Goal: Task Accomplishment & Management: Complete application form

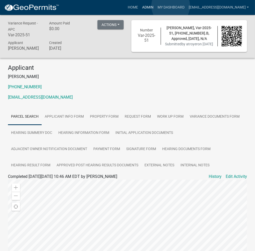
click at [155, 6] on link "Admin" at bounding box center [147, 8] width 15 height 10
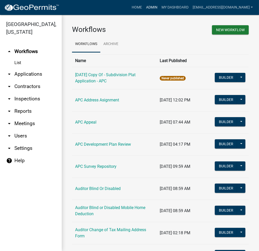
click at [159, 8] on link "Admin" at bounding box center [151, 8] width 15 height 10
click at [38, 77] on link "arrow_drop_down Applications" at bounding box center [31, 74] width 62 height 12
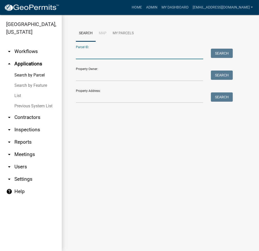
click at [141, 58] on input "Parcel ID:" at bounding box center [139, 54] width 127 height 11
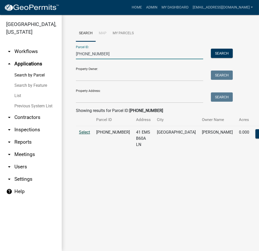
type input "005-109-086"
click at [85, 134] on span "Select" at bounding box center [84, 132] width 11 height 5
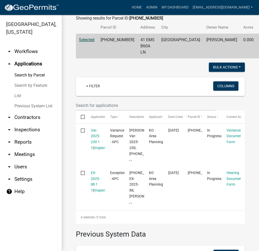
scroll to position [137, 0]
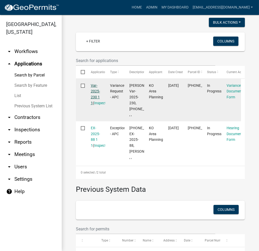
click at [95, 97] on link "Var-2025-230 1 1" at bounding box center [95, 94] width 9 height 22
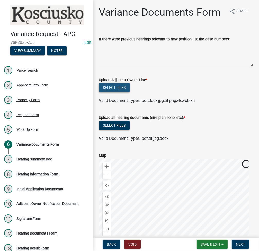
click at [111, 92] on button "Select files" at bounding box center [114, 87] width 31 height 9
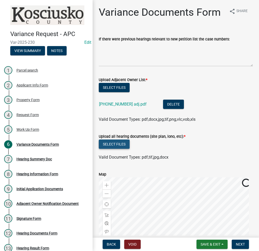
click at [115, 149] on button "Select files" at bounding box center [114, 143] width 31 height 9
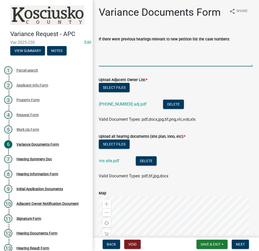
click at [117, 61] on textarea "If there were previous hearings relevant to new petition list the case numbers:" at bounding box center [176, 54] width 154 height 24
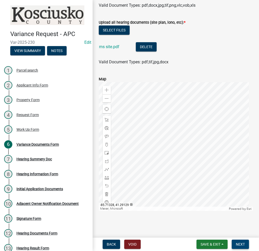
type textarea "07152V - allow construction 27' to row and 4' south line"
click at [240, 242] on span "Next" at bounding box center [240, 244] width 9 height 4
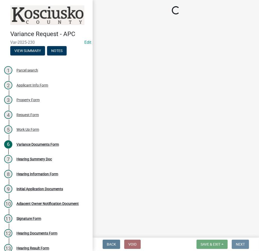
scroll to position [0, 0]
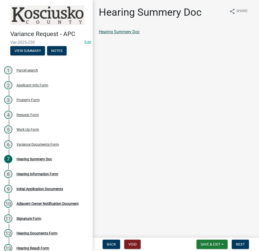
click at [126, 33] on link "Hearing Summery Doc" at bounding box center [119, 31] width 41 height 5
click at [240, 242] on span "Next" at bounding box center [240, 244] width 9 height 4
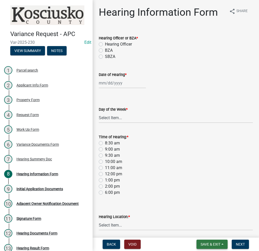
click at [209, 241] on button "Save & Exit" at bounding box center [211, 243] width 31 height 9
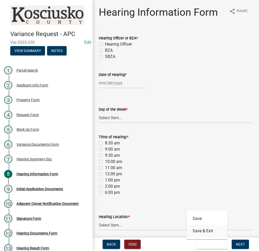
click at [203, 233] on button "Save & Exit" at bounding box center [206, 230] width 41 height 12
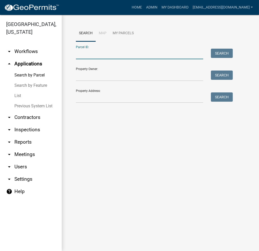
click at [101, 56] on input "Parcel ID:" at bounding box center [139, 54] width 127 height 11
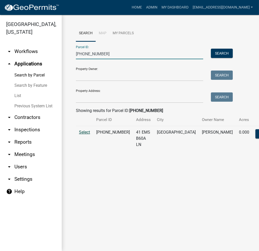
type input "005-109-086"
click at [84, 134] on span "Select" at bounding box center [84, 132] width 11 height 5
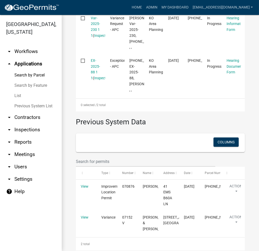
scroll to position [197, 0]
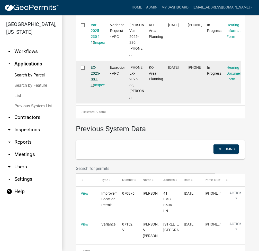
click at [93, 87] on link "EX-2025-88 1 1" at bounding box center [95, 76] width 9 height 22
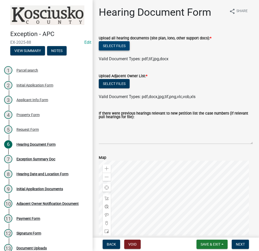
click at [120, 43] on button "Select files" at bounding box center [114, 45] width 31 height 9
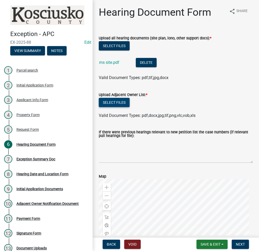
click at [114, 100] on button "Select files" at bounding box center [114, 102] width 31 height 9
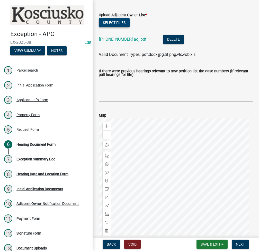
scroll to position [116, 0]
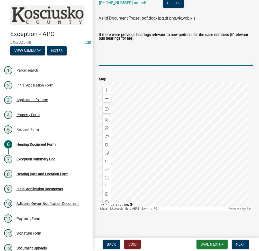
click at [148, 51] on textarea "If there were previous hearings relevant to new petition list the case numbers …" at bounding box center [176, 53] width 154 height 24
type textarea "07152V - allow new construction 27' to row and 4' to south line."
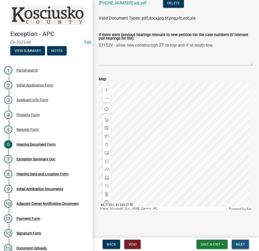
click at [237, 243] on span "Next" at bounding box center [240, 244] width 9 height 4
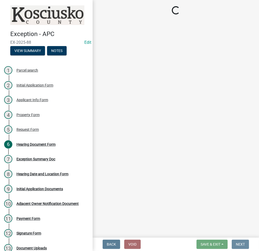
scroll to position [0, 0]
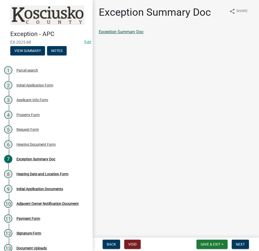
click at [132, 32] on link "Exception Summary Doc" at bounding box center [121, 31] width 45 height 5
click at [242, 243] on span "Next" at bounding box center [240, 244] width 9 height 4
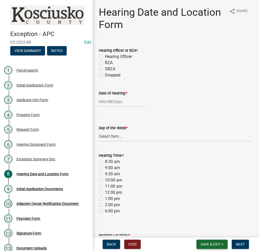
click at [222, 246] on button "Save & Exit" at bounding box center [211, 243] width 31 height 9
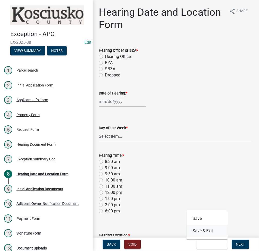
click at [203, 232] on button "Save & Exit" at bounding box center [206, 230] width 41 height 12
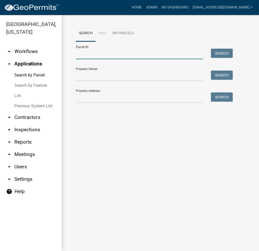
click at [101, 56] on input "Parcel ID:" at bounding box center [139, 54] width 127 height 11
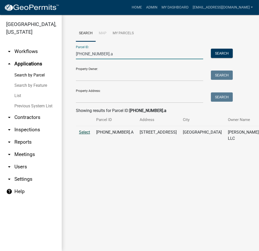
type input "007-051-314.a"
click at [85, 134] on span "Select" at bounding box center [84, 132] width 11 height 5
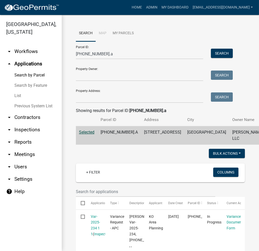
scroll to position [68, 0]
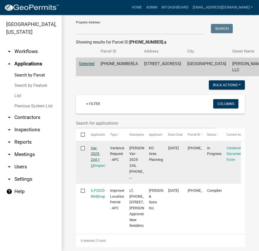
click at [96, 167] on link "Var-2025-234 1 1" at bounding box center [95, 157] width 9 height 22
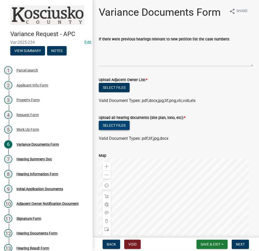
click at [113, 130] on button "Select files" at bounding box center [114, 125] width 31 height 9
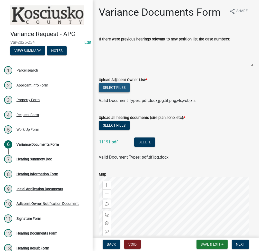
click at [115, 92] on button "Select files" at bounding box center [114, 87] width 31 height 9
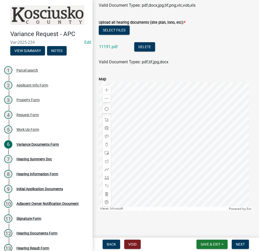
scroll to position [126, 0]
click at [241, 243] on span "Next" at bounding box center [240, 244] width 9 height 4
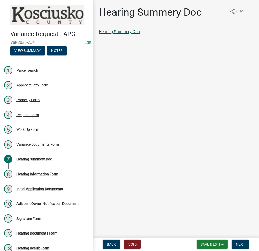
click at [132, 34] on link "Hearing Summery Doc" at bounding box center [119, 31] width 41 height 5
click at [243, 239] on nav "Back Void Save & Exit Save Save & Exit Next" at bounding box center [176, 243] width 166 height 13
click at [238, 245] on span "Next" at bounding box center [240, 244] width 9 height 4
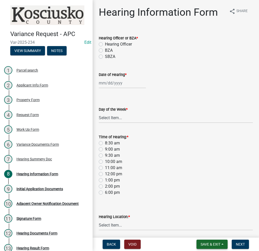
click at [212, 240] on button "Save & Exit" at bounding box center [211, 243] width 31 height 9
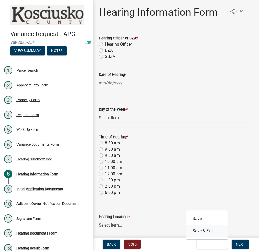
click at [204, 232] on button "Save & Exit" at bounding box center [206, 230] width 41 height 12
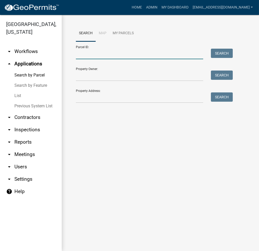
click at [97, 51] on input "Parcel ID:" at bounding box center [139, 54] width 127 height 11
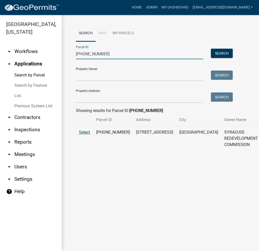
type input "088-000-007"
click at [84, 134] on span "Select" at bounding box center [84, 132] width 11 height 5
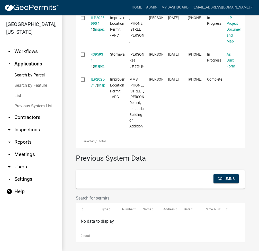
scroll to position [206, 0]
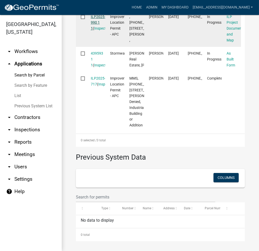
click at [100, 23] on link "ILP2025-990 1 1" at bounding box center [98, 23] width 15 height 16
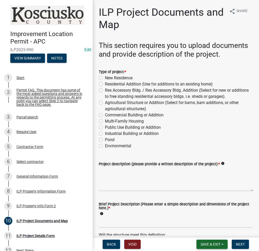
click at [210, 242] on span "Save & Exit" at bounding box center [210, 244] width 20 height 4
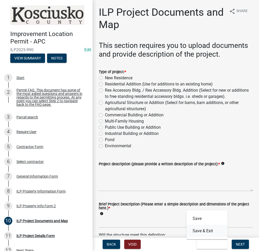
click at [206, 234] on button "Save & Exit" at bounding box center [206, 230] width 41 height 12
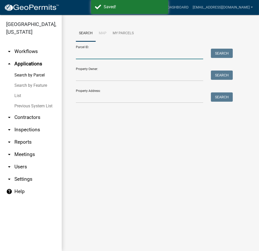
click at [112, 55] on input "Parcel ID:" at bounding box center [139, 54] width 127 height 11
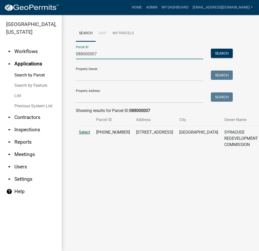
type input "088000007"
click at [86, 134] on span "Select" at bounding box center [84, 132] width 11 height 5
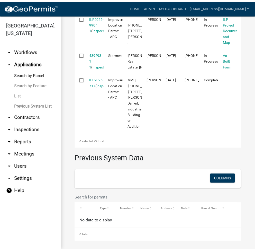
scroll to position [206, 0]
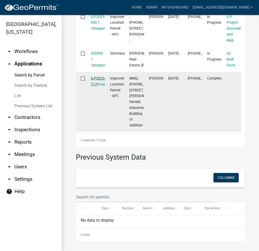
click at [101, 86] on link "ILP2025-717" at bounding box center [98, 81] width 15 height 10
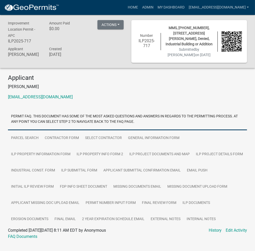
scroll to position [15, 0]
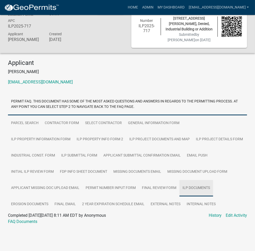
click at [190, 190] on link "ILP Documents" at bounding box center [196, 188] width 34 height 16
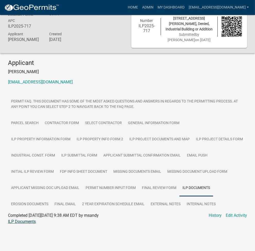
click at [27, 222] on link "ILP Documents" at bounding box center [22, 221] width 28 height 5
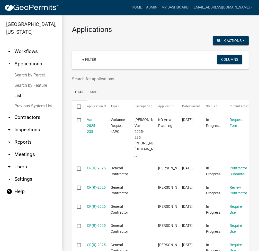
click at [37, 73] on link "Search by Parcel" at bounding box center [31, 75] width 62 height 10
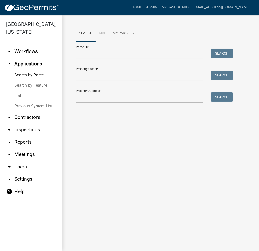
click at [120, 55] on input "Parcel ID:" at bounding box center [139, 54] width 127 height 11
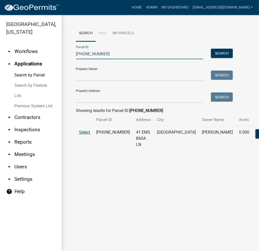
type input "[PHONE_NUMBER]"
click at [87, 134] on span "Select" at bounding box center [84, 132] width 11 height 5
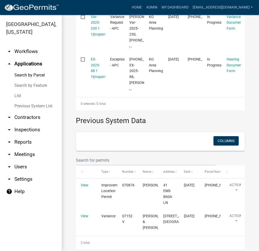
scroll to position [266, 0]
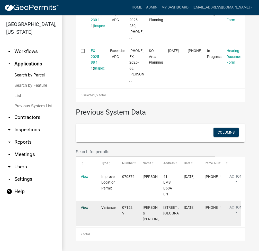
click at [85, 205] on link "View" at bounding box center [85, 207] width 8 height 4
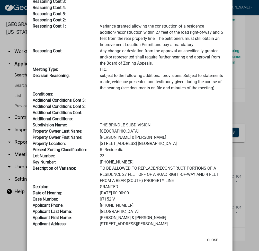
scroll to position [34, 0]
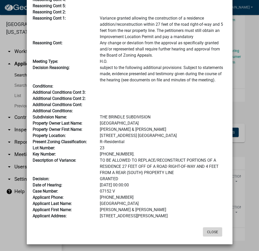
click at [214, 229] on button "Close" at bounding box center [212, 231] width 19 height 9
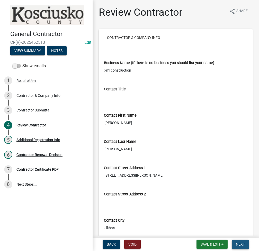
click at [243, 241] on button "Next" at bounding box center [240, 243] width 17 height 9
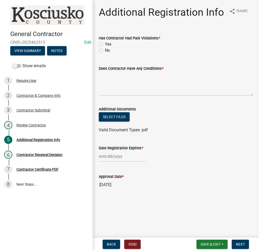
click at [105, 50] on label "No" at bounding box center [107, 50] width 5 height 6
click at [105, 50] on input "No" at bounding box center [106, 48] width 3 height 3
radio input "true"
click at [109, 72] on textarea "Does Contractor Have Any Conditions: *" at bounding box center [176, 83] width 154 height 24
type textarea "none"
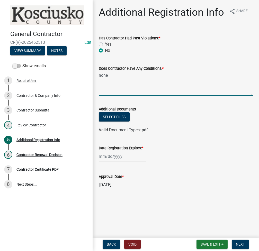
click at [114, 157] on div at bounding box center [122, 156] width 47 height 11
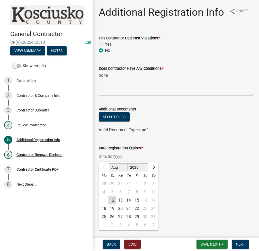
click at [140, 167] on select "2025 2026 2027 2028 2029 2030 2031 2032 2033 2034 2035 2036 2037 2038 2039 2040…" at bounding box center [138, 167] width 21 height 8
select select "2026"
click at [128, 163] on select "2025 2026 2027 2028 2029 2030 2031 2032 2033 2034 2035 2036 2037 2038 2039 2040…" at bounding box center [138, 167] width 21 height 8
click at [121, 201] on div "12" at bounding box center [120, 200] width 8 height 8
type input "[DATE]"
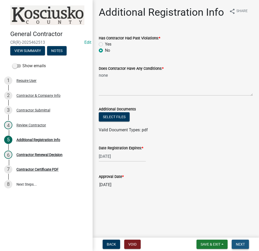
click at [237, 246] on button "Next" at bounding box center [240, 243] width 17 height 9
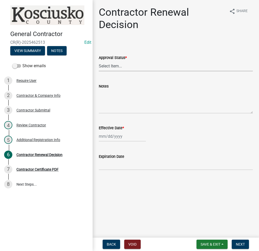
click at [124, 62] on select "Select Item... Approved Denied" at bounding box center [176, 66] width 154 height 11
click at [99, 61] on select "Select Item... Approved Denied" at bounding box center [176, 66] width 154 height 11
select select "30db8998-795d-4bbe-8e49-f1ade8865815"
select select "8"
select select "2025"
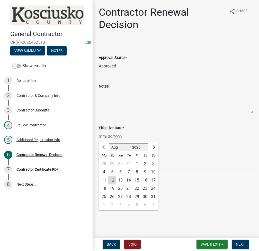
click at [114, 139] on div "[PERSON_NAME] Feb Mar Apr [PERSON_NAME][DATE] Oct Nov [DATE] 1526 1527 1528 152…" at bounding box center [122, 136] width 47 height 11
click at [112, 181] on div "12" at bounding box center [112, 180] width 8 height 8
type input "[DATE]"
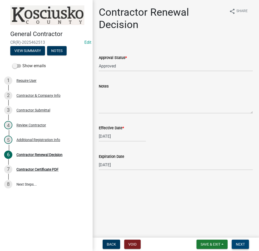
click at [237, 243] on span "Next" at bounding box center [240, 244] width 9 height 4
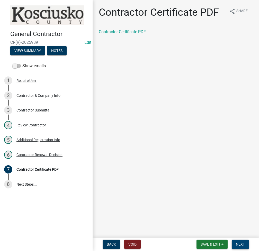
click at [240, 243] on span "Next" at bounding box center [240, 244] width 9 height 4
